Goal: Use online tool/utility: Utilize a website feature to perform a specific function

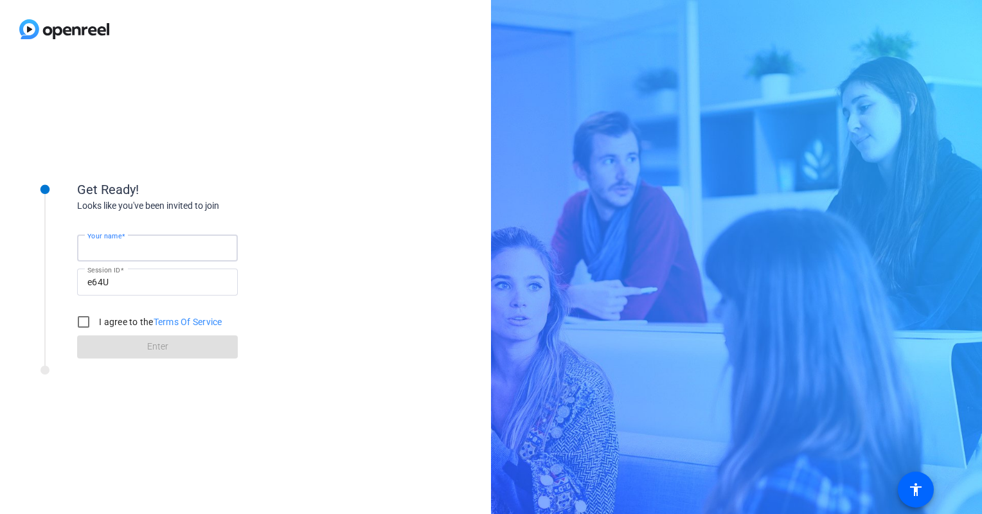
click at [181, 240] on input "Your name" at bounding box center [157, 247] width 140 height 15
type input "[PERSON_NAME]"
click at [82, 321] on input "I agree to the Terms Of Service" at bounding box center [84, 322] width 26 height 26
checkbox input "true"
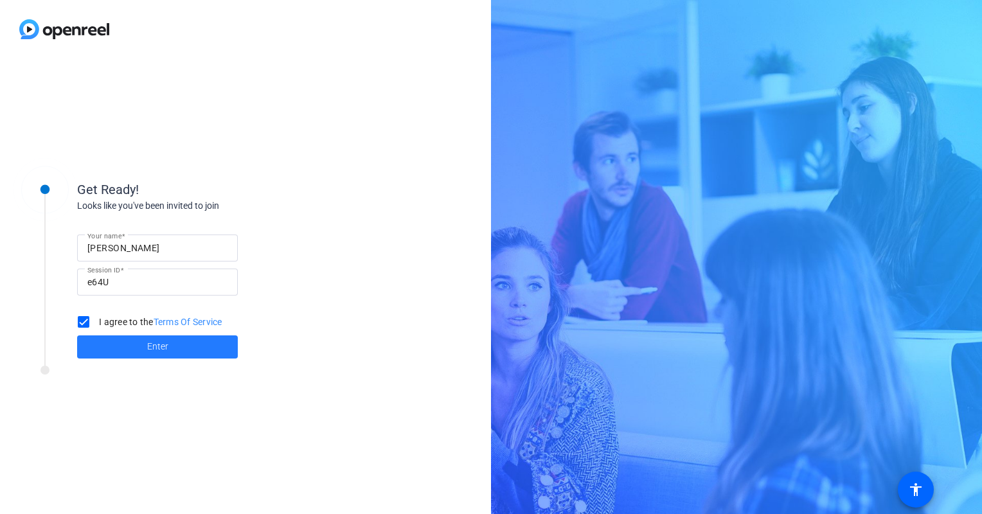
click at [141, 355] on span at bounding box center [157, 347] width 161 height 31
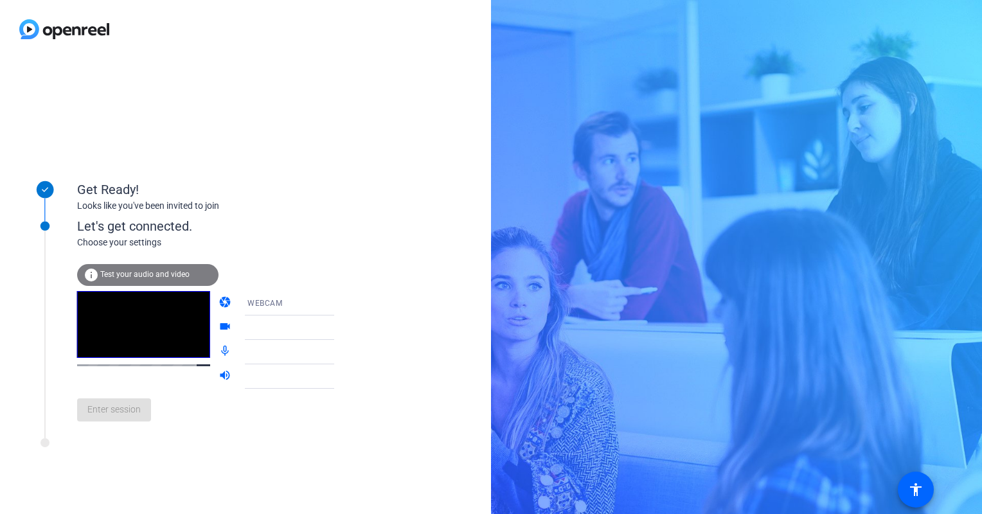
click at [166, 276] on span "Test your audio and video" at bounding box center [144, 274] width 89 height 9
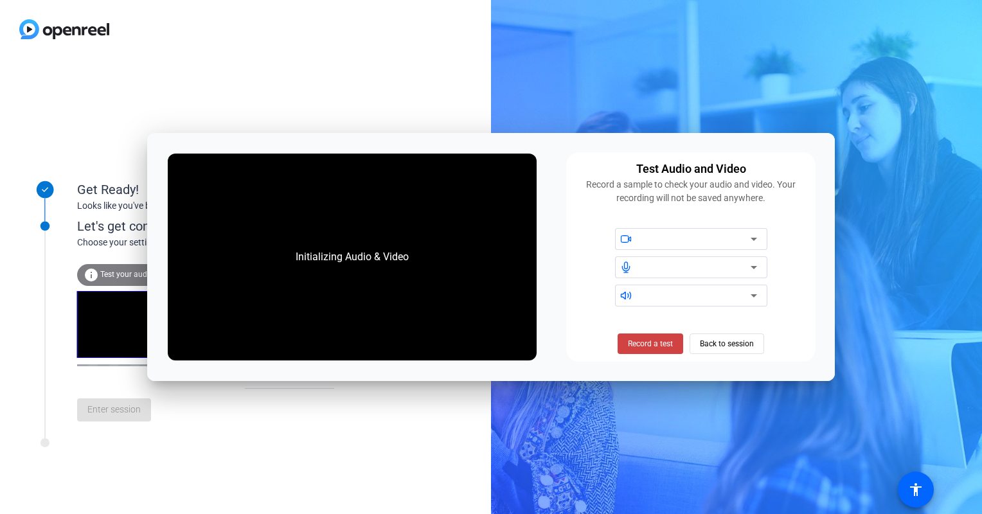
click at [675, 237] on div at bounding box center [695, 238] width 109 height 15
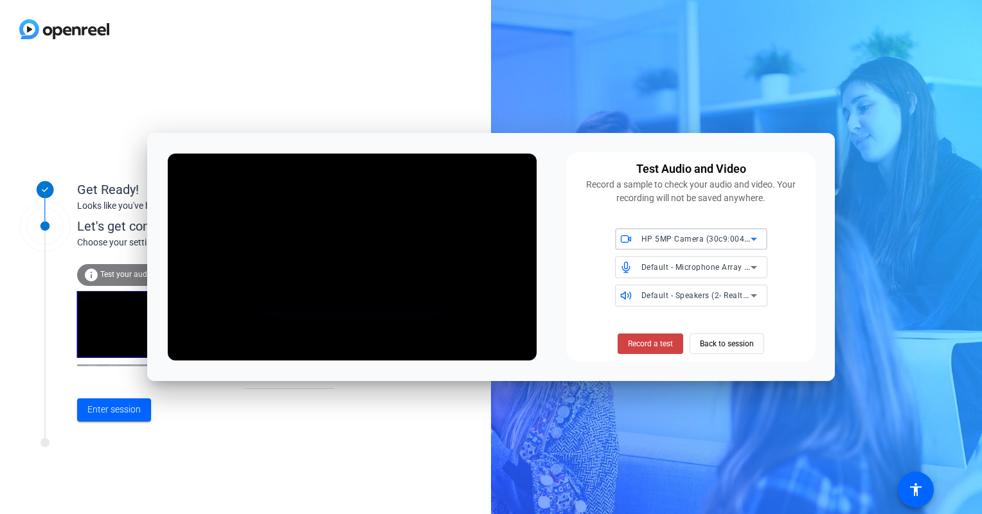
drag, startPoint x: 753, startPoint y: 239, endPoint x: 805, endPoint y: 190, distance: 71.9
click at [805, 190] on div "Test Audio and Video Record a sample to check your audio and video. Your record…" at bounding box center [690, 257] width 249 height 210
click at [707, 348] on span "Back to session" at bounding box center [727, 344] width 54 height 24
